Goal: Task Accomplishment & Management: Use online tool/utility

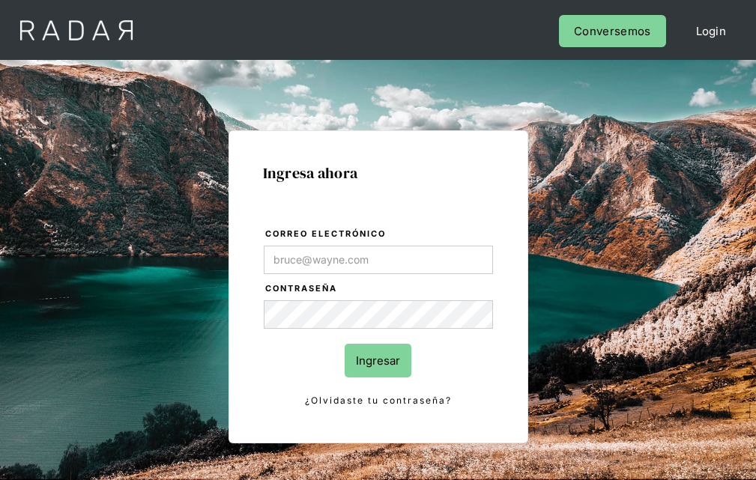
type input "[EMAIL_ADDRESS][PERSON_NAME][DOMAIN_NAME]"
click at [378, 360] on input "Ingresar" at bounding box center [378, 361] width 67 height 34
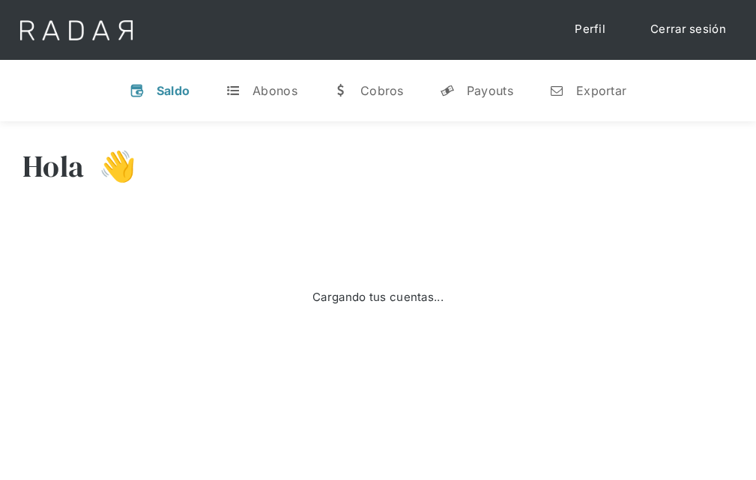
select select "8"
click at [587, 90] on div "Exportar" at bounding box center [601, 90] width 50 height 15
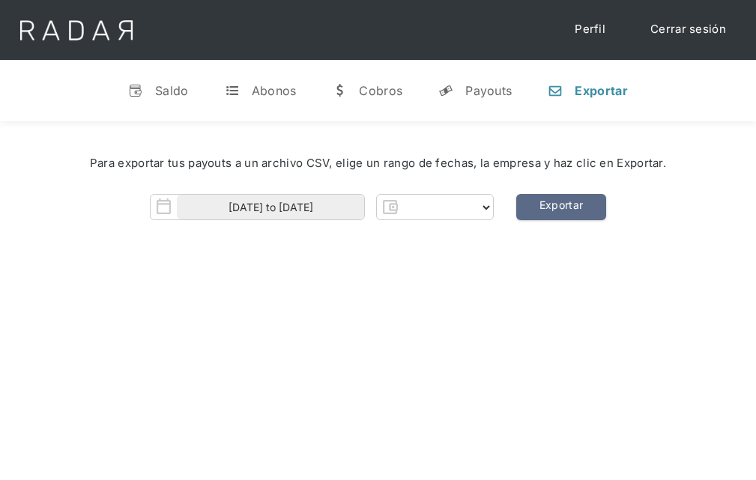
select select "prontopaga"
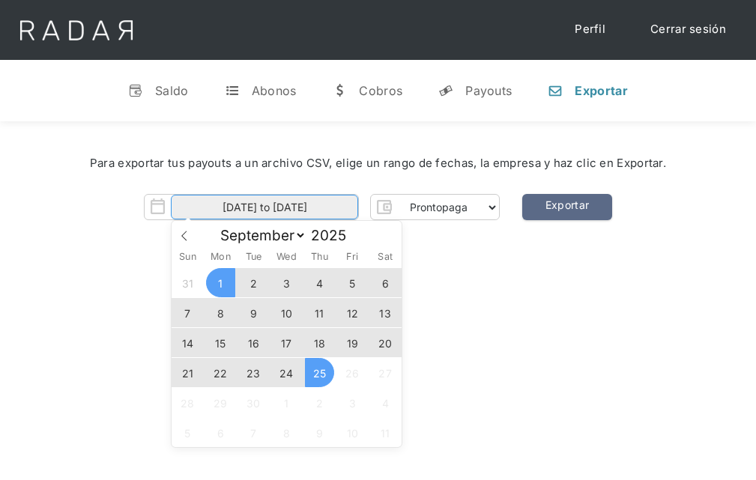
click at [264, 207] on input "[DATE] to [DATE]" at bounding box center [264, 207] width 187 height 25
click at [286, 373] on span "24" at bounding box center [286, 372] width 29 height 29
type input "[DATE]"
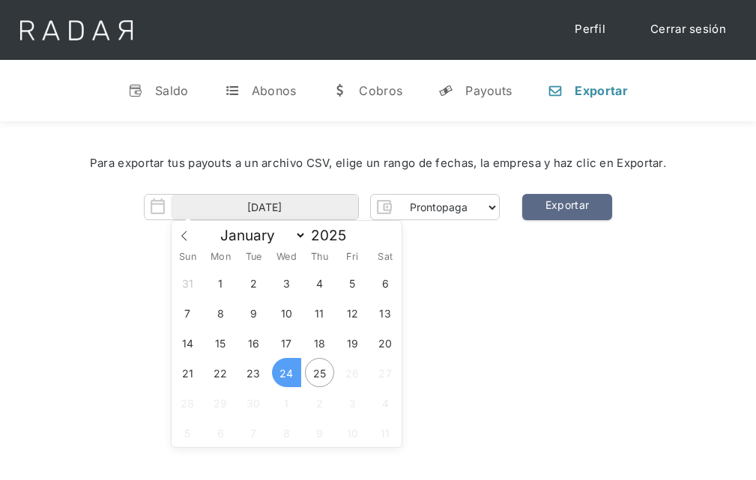
click at [286, 373] on span "24" at bounding box center [286, 372] width 29 height 29
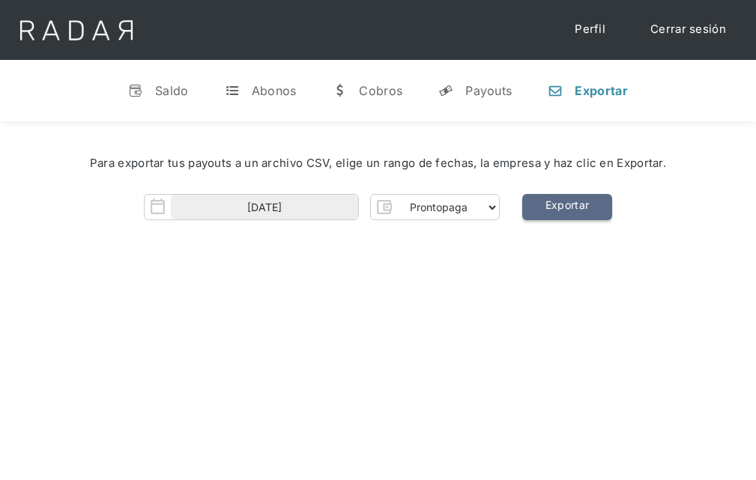
click at [566, 207] on link "Exportar" at bounding box center [567, 207] width 90 height 26
